Goal: Answer question/provide support: Share knowledge or assist other users

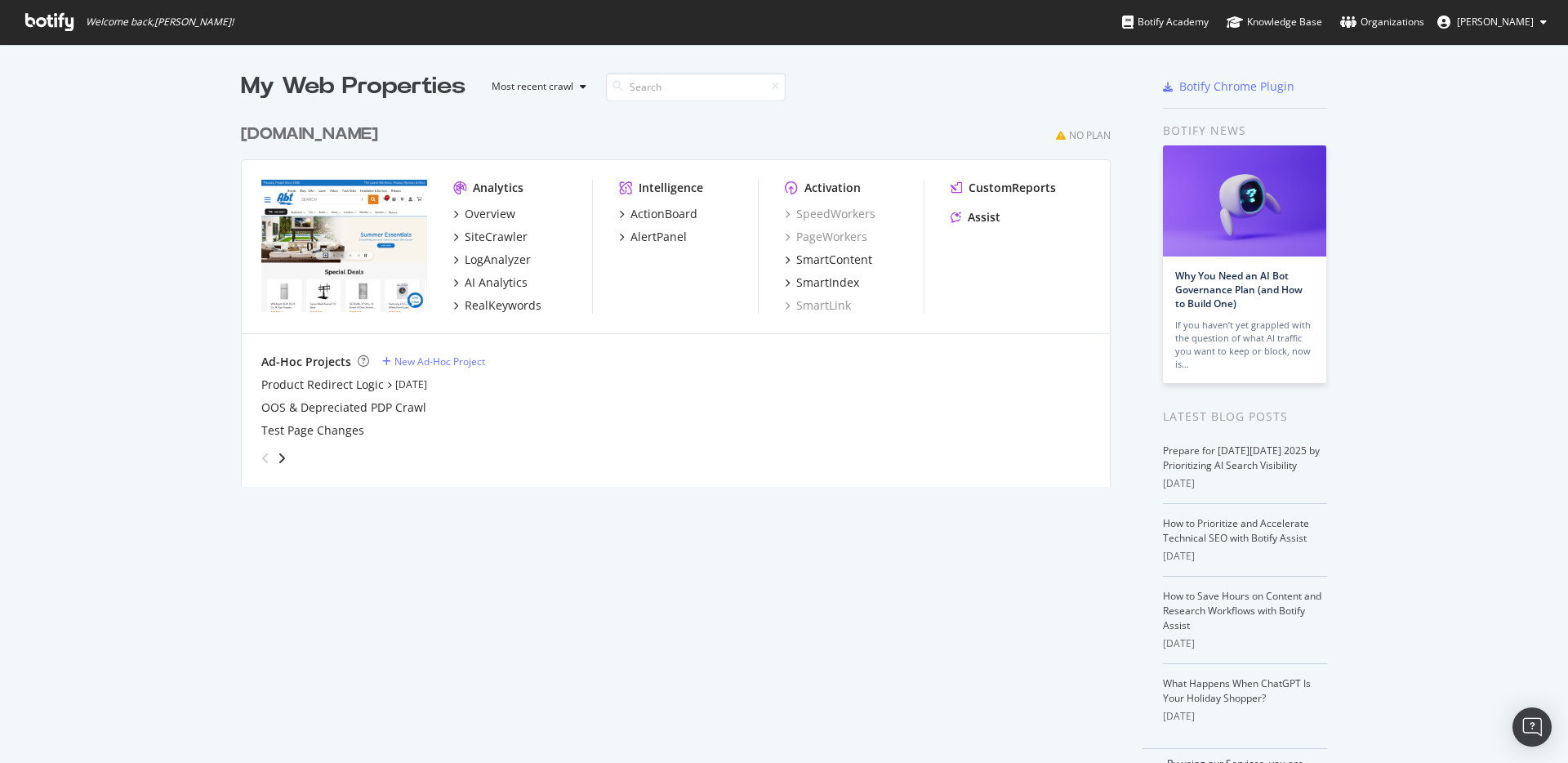
scroll to position [750, 1544]
